Goal: Task Accomplishment & Management: Manage account settings

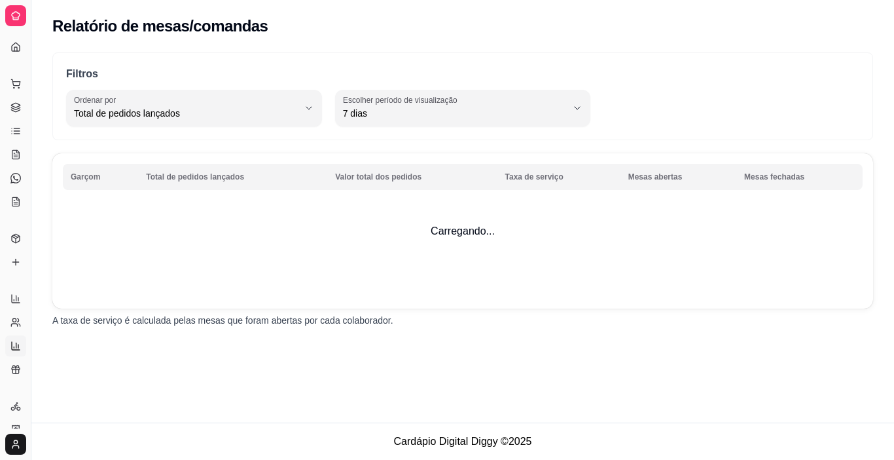
select select "TOTAL_OF_ORDERS"
select select "7"
click at [17, 323] on icon at bounding box center [15, 322] width 10 height 10
select select "30"
select select "HIGHEST_TOTAL_SPENT_WITH_ORDERS"
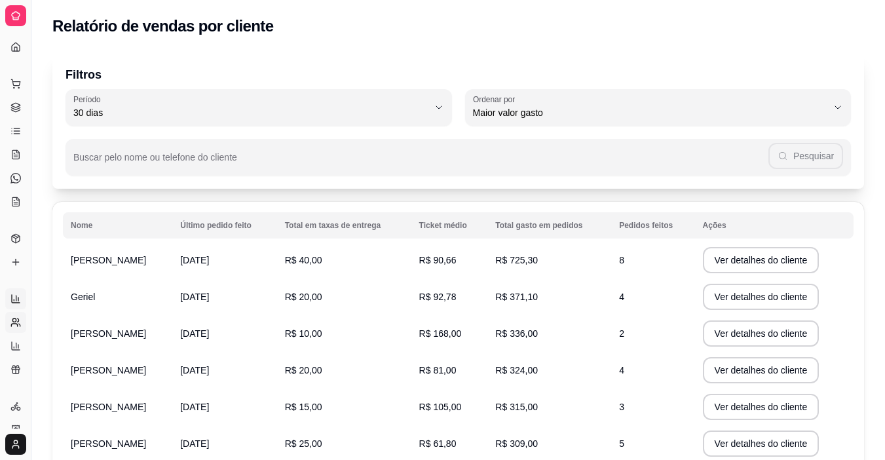
click at [20, 299] on icon at bounding box center [15, 298] width 10 height 10
select select "ALL"
select select "0"
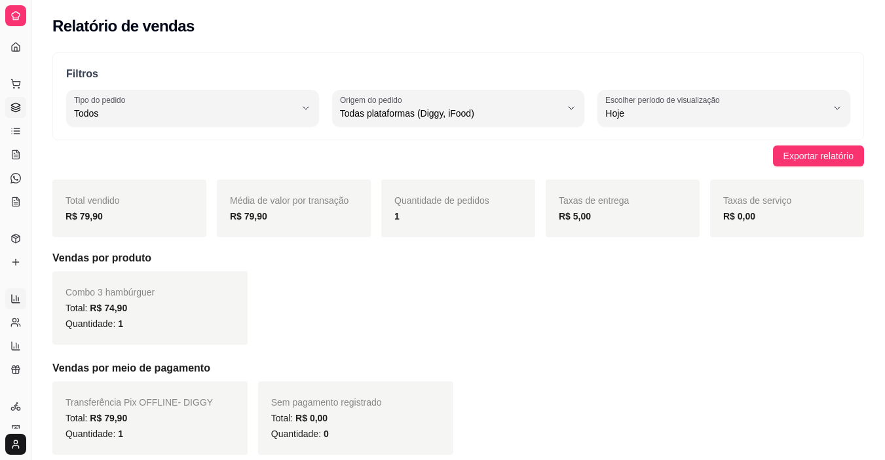
click at [9, 108] on link "Gestor de Pedidos" at bounding box center [15, 107] width 21 height 21
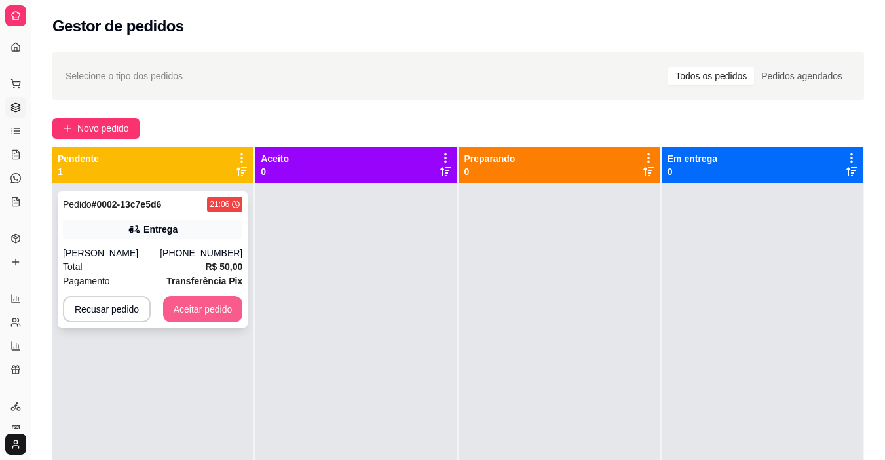
click at [211, 309] on button "Aceitar pedido" at bounding box center [203, 309] width 80 height 26
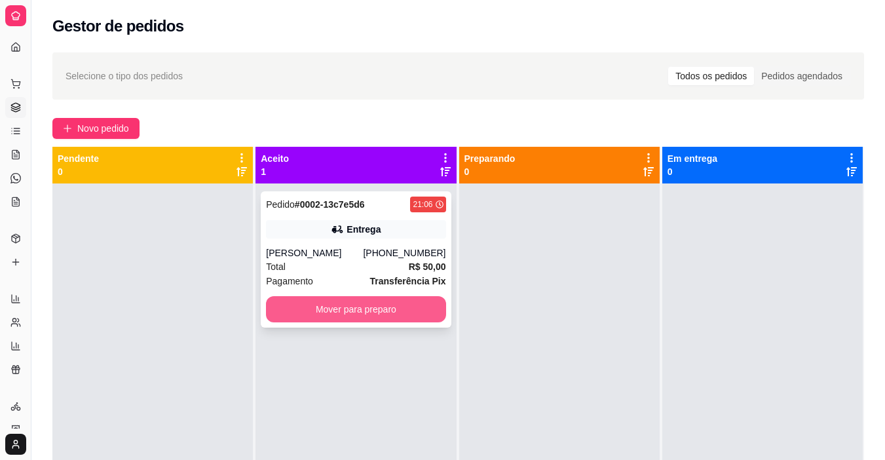
click at [312, 311] on button "Mover para preparo" at bounding box center [355, 309] width 179 height 26
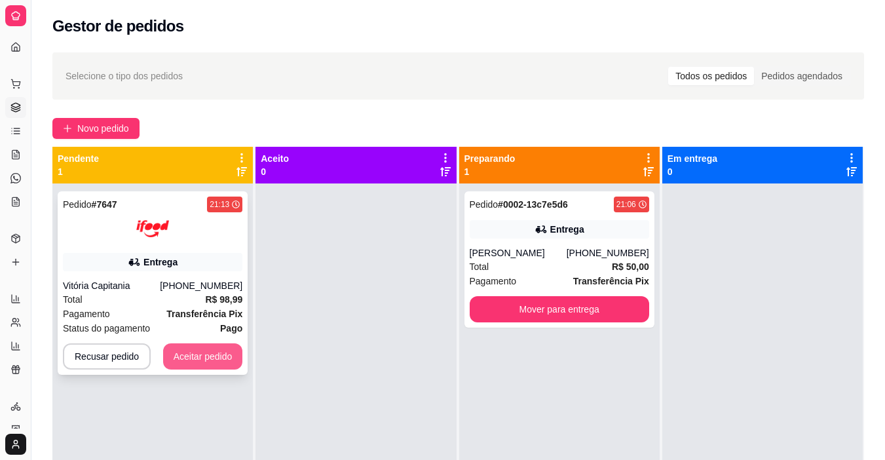
click at [202, 361] on button "Aceitar pedido" at bounding box center [203, 356] width 80 height 26
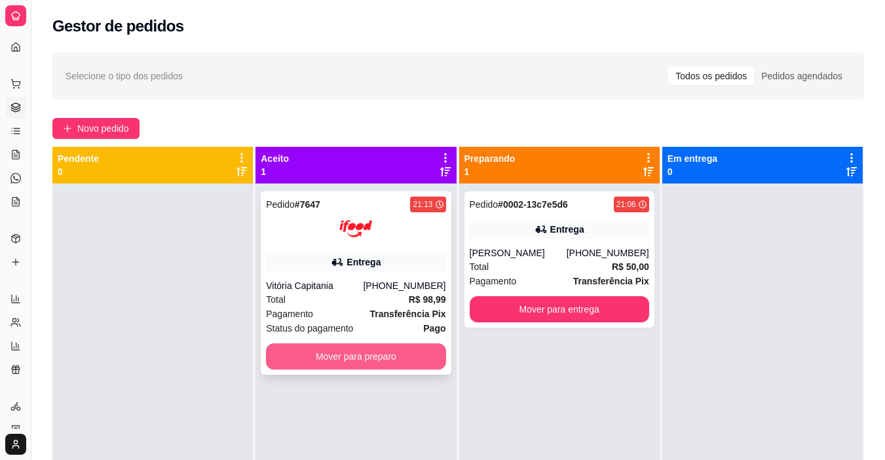
click at [378, 363] on button "Mover para preparo" at bounding box center [355, 356] width 179 height 26
click at [358, 365] on button "Mover para preparo" at bounding box center [355, 356] width 179 height 26
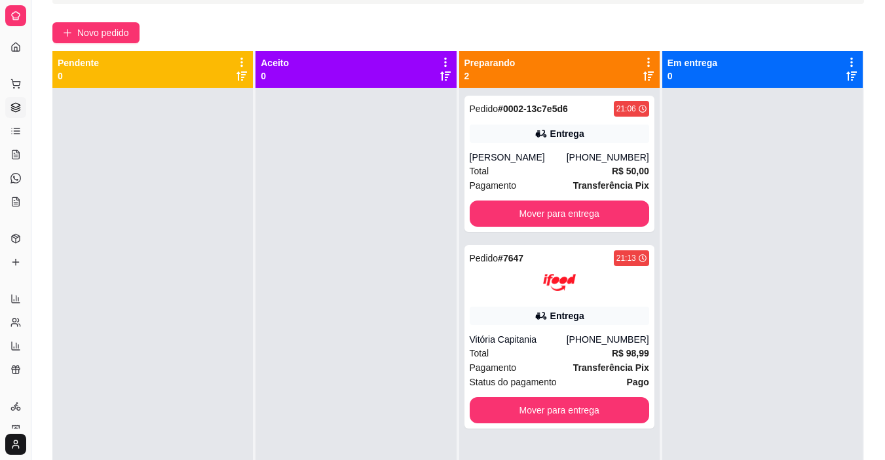
scroll to position [131, 0]
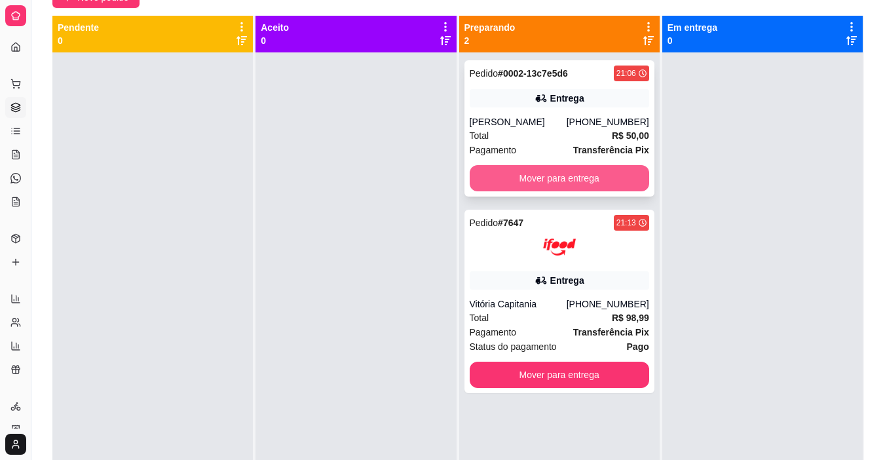
click at [531, 177] on button "Mover para entrega" at bounding box center [559, 178] width 179 height 26
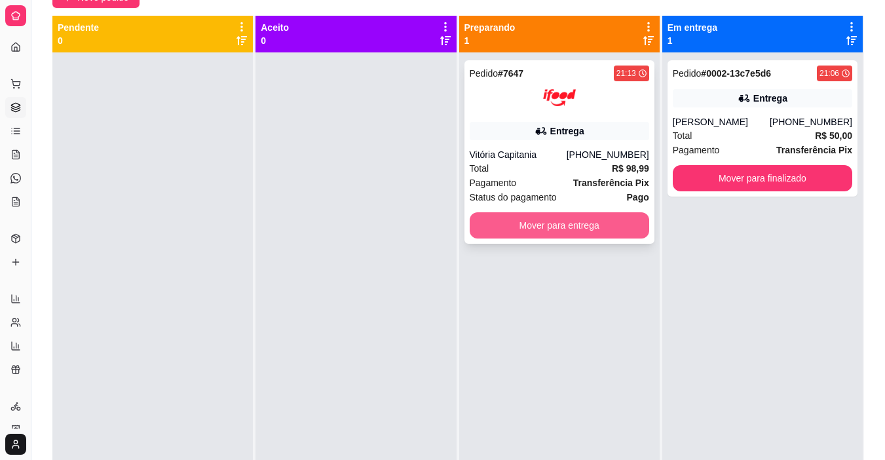
click at [530, 223] on button "Mover para entrega" at bounding box center [559, 225] width 179 height 26
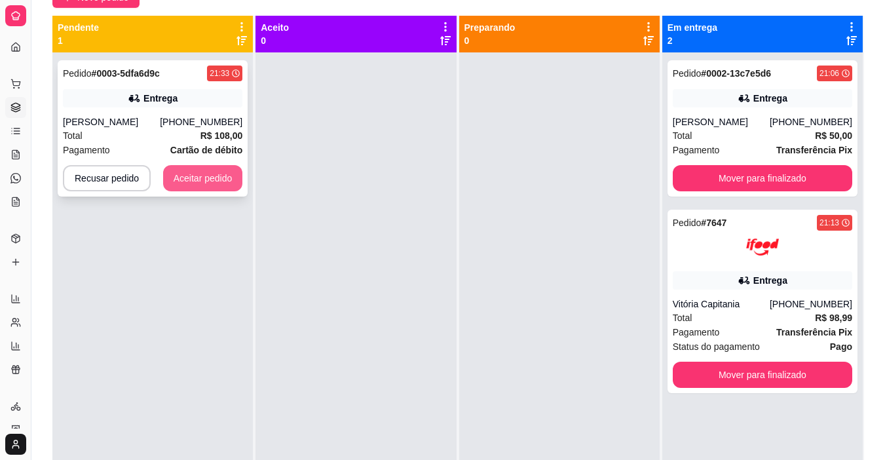
click at [215, 174] on button "Aceitar pedido" at bounding box center [203, 178] width 80 height 26
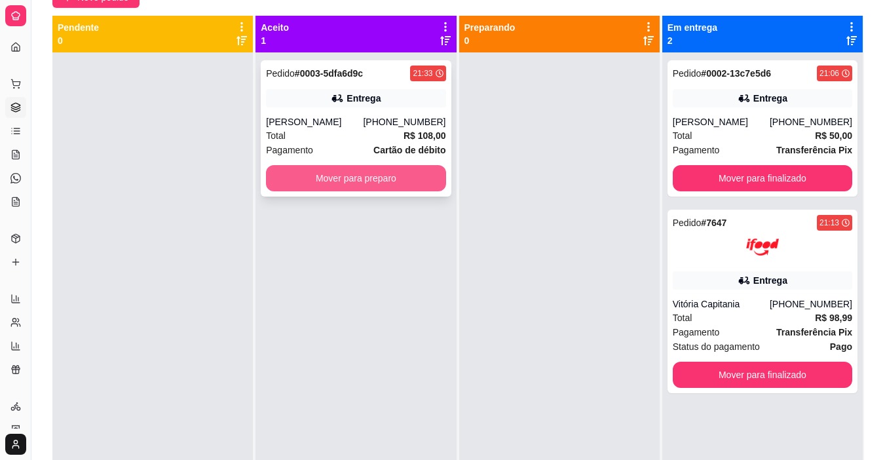
click at [379, 181] on button "Mover para preparo" at bounding box center [355, 178] width 179 height 26
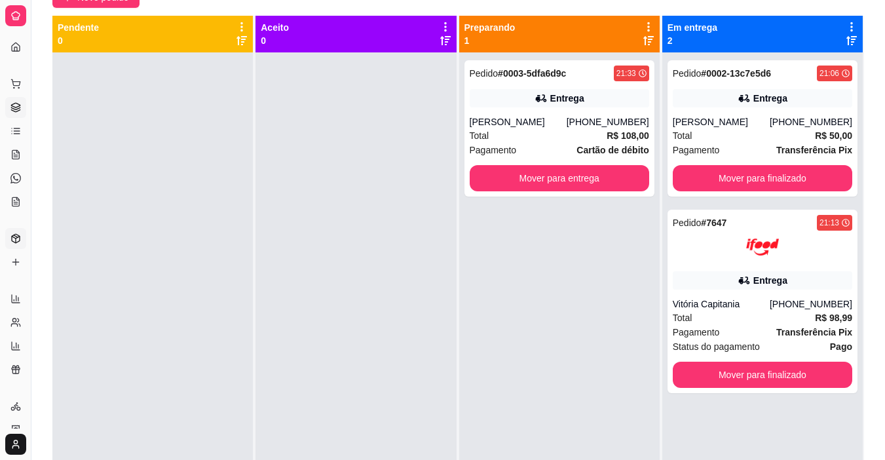
click at [9, 241] on link "Produtos" at bounding box center [15, 238] width 21 height 21
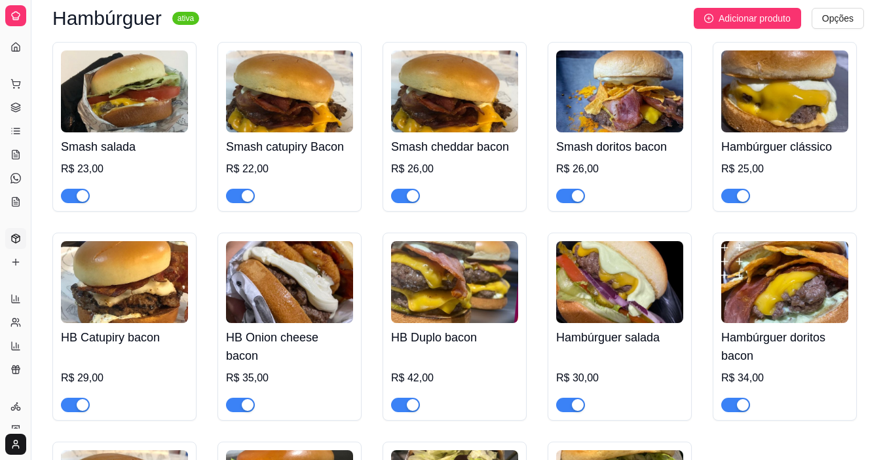
scroll to position [131, 0]
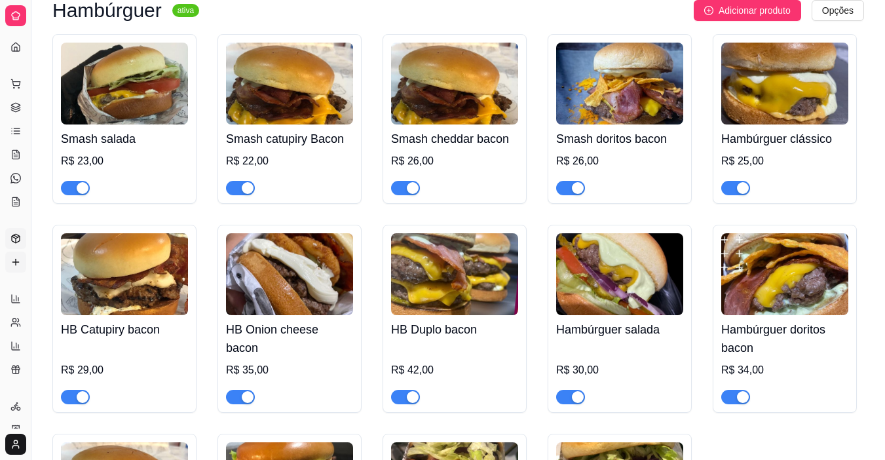
click at [13, 263] on icon at bounding box center [15, 262] width 10 height 10
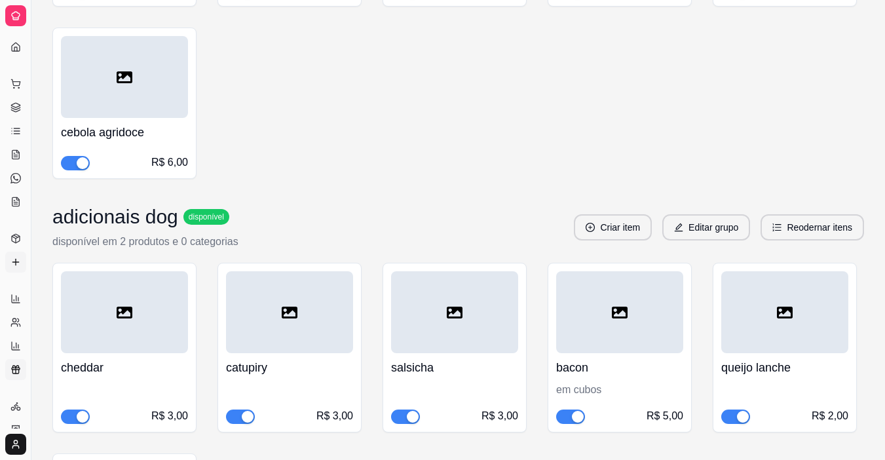
scroll to position [1506, 0]
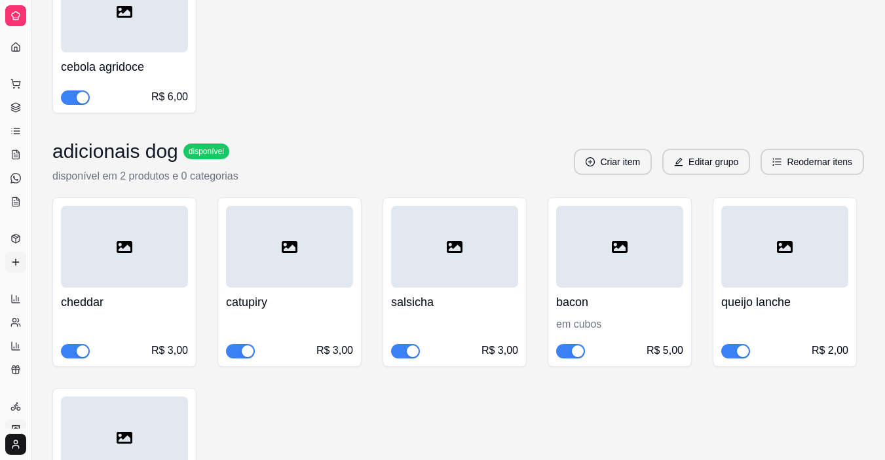
click at [14, 427] on icon at bounding box center [15, 429] width 10 height 10
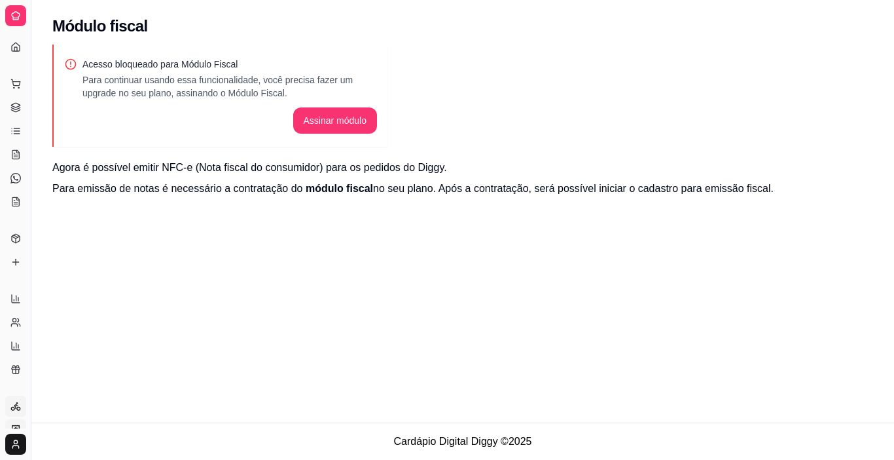
click at [18, 403] on icon at bounding box center [15, 406] width 10 height 10
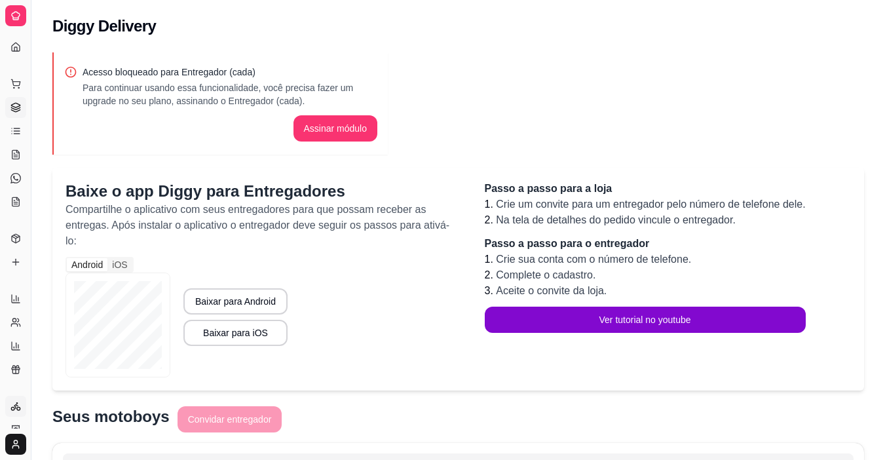
click at [7, 105] on link "Gestor de Pedidos" at bounding box center [15, 107] width 21 height 21
